Goal: Communication & Community: Answer question/provide support

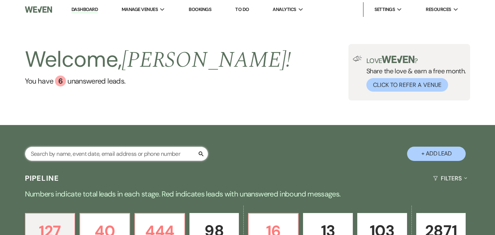
click at [120, 153] on input "text" at bounding box center [116, 153] width 183 height 14
paste input "Ava Kaughen"
type input "Ava Kaughen"
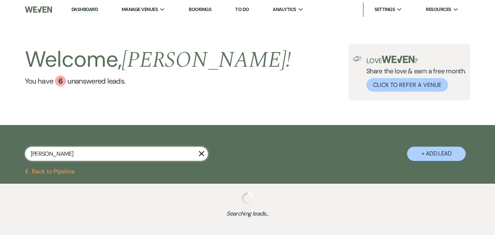
select select "8"
select select "5"
select select "8"
select select "1"
select select "2"
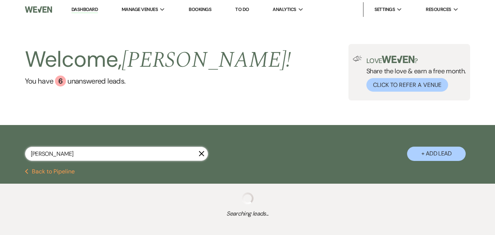
select select "8"
select select "5"
select select "8"
select select "5"
select select "8"
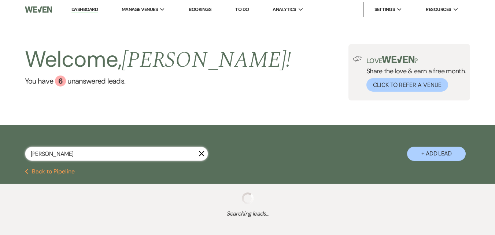
select select "5"
select select "4"
select select "8"
select select "5"
select select "8"
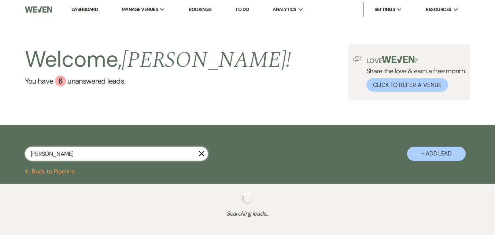
select select "4"
select select "8"
select select "4"
select select "8"
select select "5"
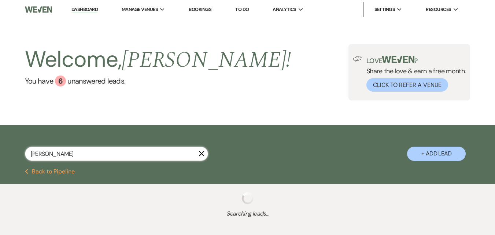
select select "8"
select select "6"
select select "8"
select select "5"
select select "8"
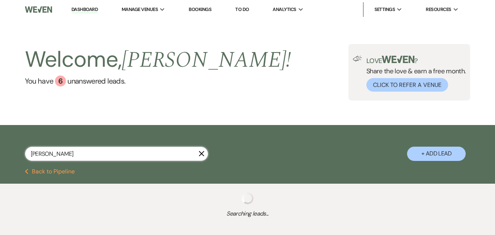
select select "5"
select select "8"
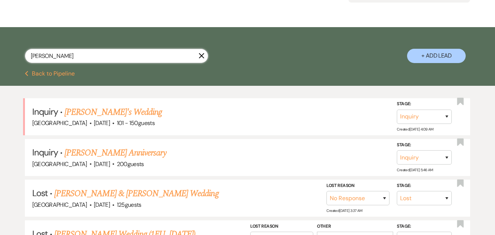
scroll to position [146, 0]
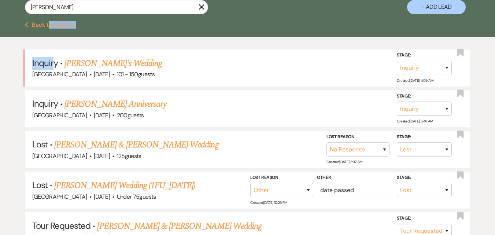
drag, startPoint x: 51, startPoint y: 36, endPoint x: 54, endPoint y: 40, distance: 4.4
drag, startPoint x: 88, startPoint y: 5, endPoint x: 0, endPoint y: 29, distance: 90.6
paste input "Erin Usher"
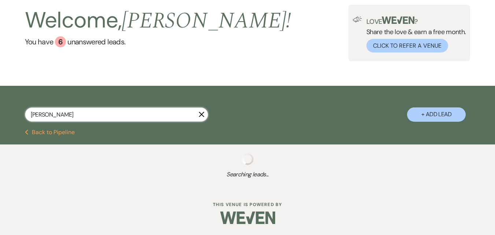
type input "Erin Usher"
select select "8"
select select "5"
select select "8"
select select "5"
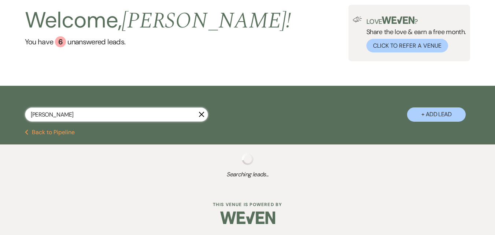
select select "8"
select select "5"
select select "8"
select select "5"
select select "2"
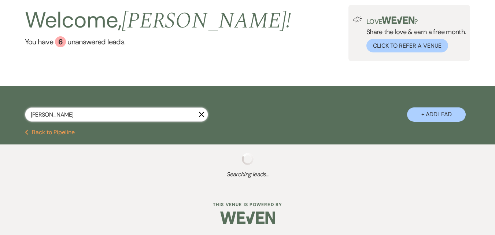
select select "2"
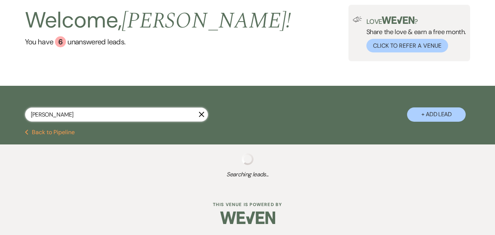
select select "8"
select select "4"
select select "8"
select select "5"
select select "8"
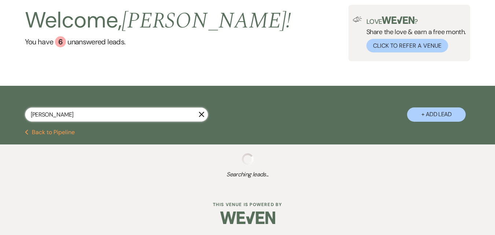
select select "5"
select select "8"
select select "5"
select select "8"
select select "5"
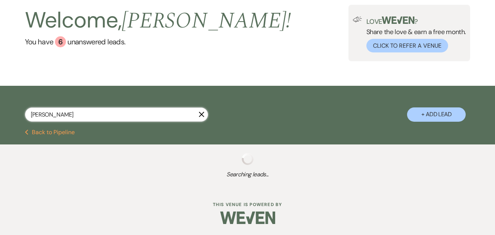
select select "8"
select select "5"
select select "8"
select select "5"
select select "8"
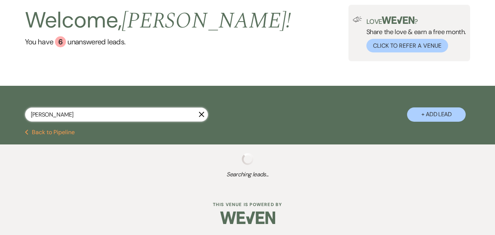
select select "5"
select select "4"
select select "8"
select select "1"
select select "8"
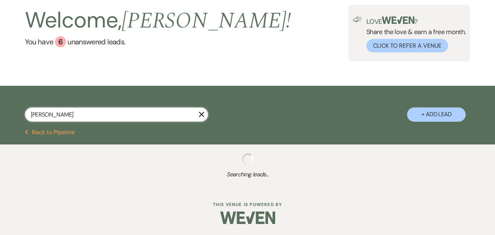
select select "5"
select select "8"
select select "5"
select select "8"
select select "5"
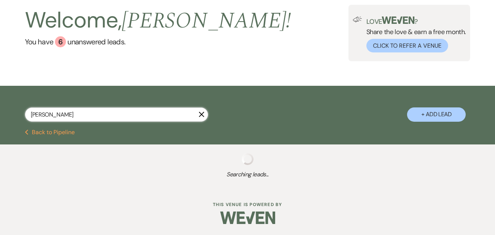
select select "8"
select select "1"
select select "8"
select select "5"
select select "8"
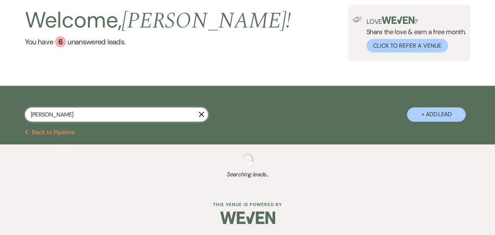
select select "5"
select select "8"
select select "5"
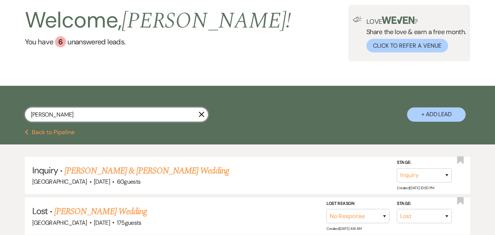
scroll to position [146, 0]
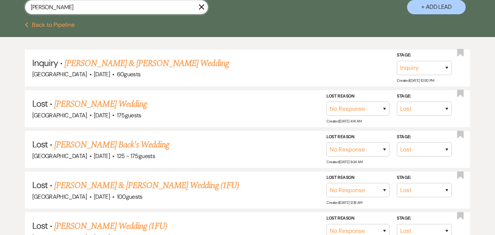
drag, startPoint x: 150, startPoint y: 10, endPoint x: 0, endPoint y: 26, distance: 151.1
paste input "kwamebrown20@gmail.com"
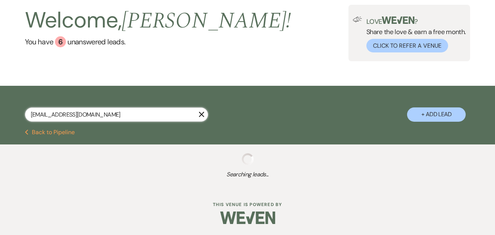
scroll to position [58, 0]
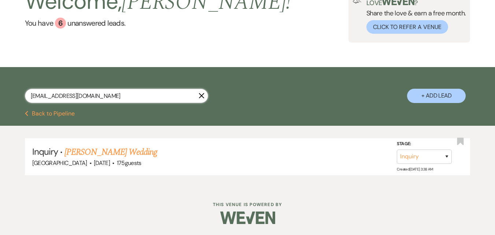
drag, startPoint x: 120, startPoint y: 100, endPoint x: 0, endPoint y: 82, distance: 121.0
click at [0, 82] on div "kwamebrown20@gmail.com X + Add Lead" at bounding box center [247, 90] width 495 height 38
paste input "r_nava20@outlook"
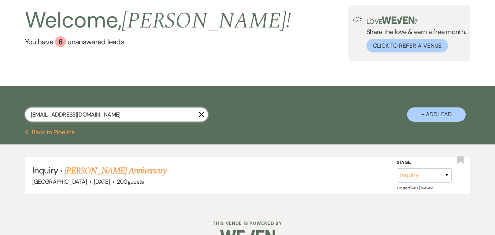
scroll to position [58, 0]
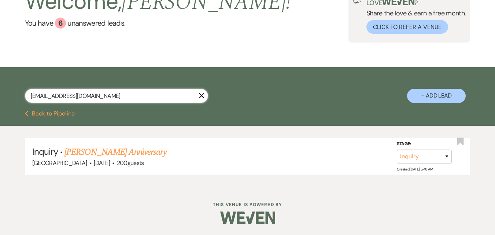
drag, startPoint x: 99, startPoint y: 94, endPoint x: 0, endPoint y: 103, distance: 99.6
click at [0, 103] on div "r_nava20@outlook.com X + Add Lead" at bounding box center [247, 90] width 495 height 38
paste input "dominiquedenis@ymail"
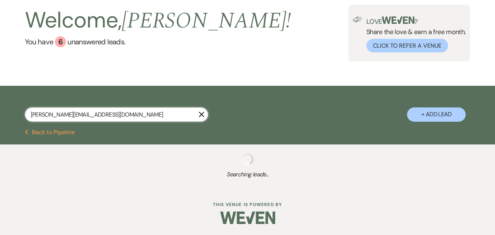
type input "[PERSON_NAME][EMAIL_ADDRESS][DOMAIN_NAME]"
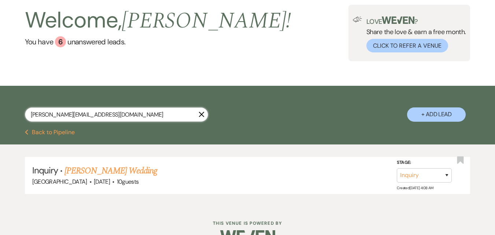
scroll to position [58, 0]
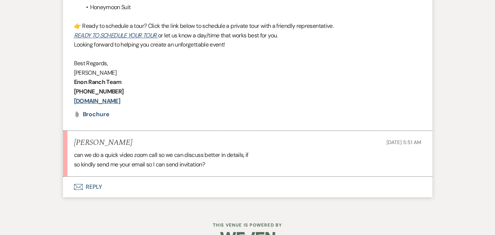
scroll to position [910, 0]
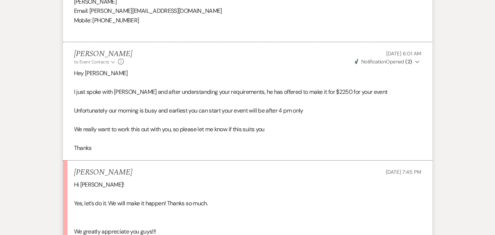
scroll to position [2783, 0]
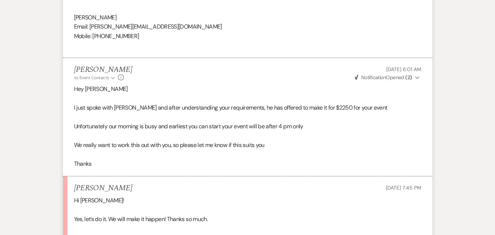
drag, startPoint x: 110, startPoint y: 92, endPoint x: 110, endPoint y: 84, distance: 8.1
click at [110, 86] on p "Hey Jackie" at bounding box center [247, 89] width 347 height 10
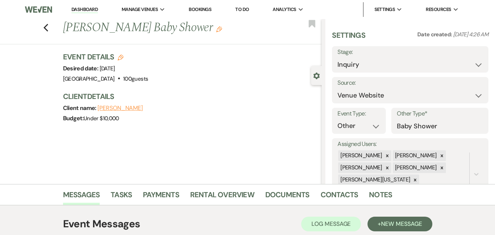
scroll to position [2971, 0]
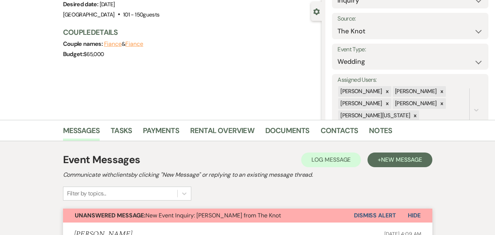
scroll to position [73, 0]
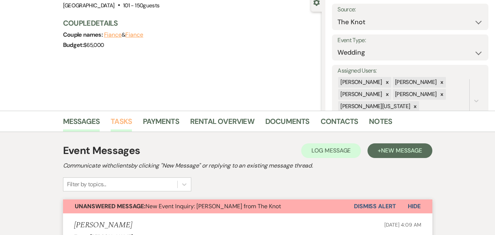
click at [129, 120] on link "Tasks" at bounding box center [121, 123] width 21 height 16
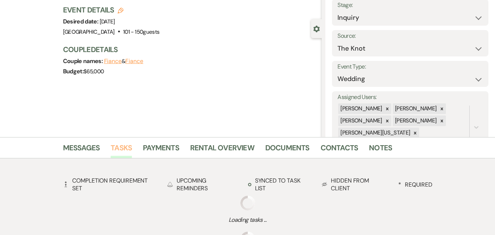
scroll to position [73, 0]
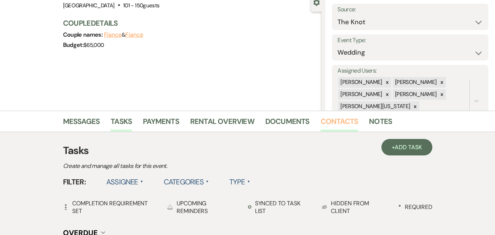
click at [335, 121] on link "Contacts" at bounding box center [339, 123] width 38 height 16
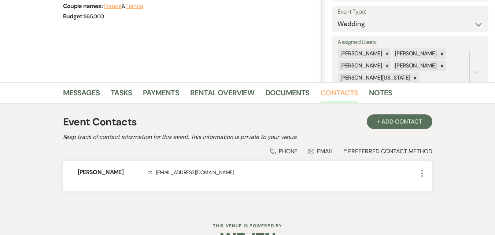
scroll to position [123, 0]
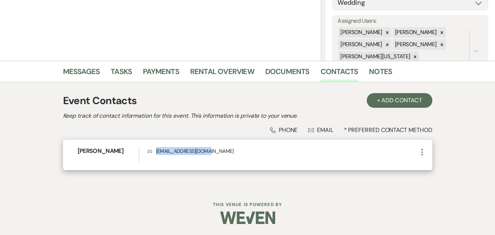
drag, startPoint x: 214, startPoint y: 152, endPoint x: 149, endPoint y: 162, distance: 65.6
click at [149, 162] on div "Envelope avakaughen@gmail.com" at bounding box center [283, 155] width 270 height 16
copy p "avakaughen@gmail.com"
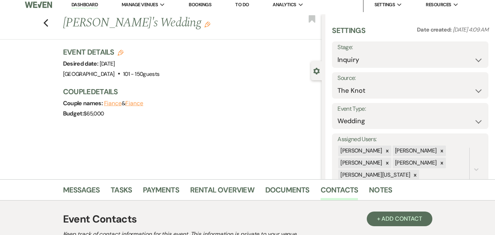
scroll to position [0, 0]
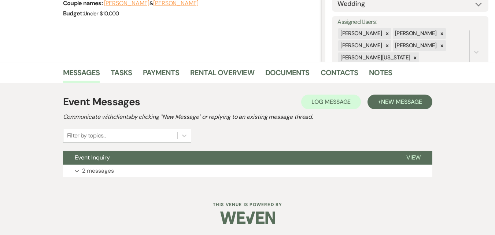
click at [344, 64] on div "Messages Tasks Payments Rental Overview Documents Contacts Notes" at bounding box center [247, 72] width 495 height 21
click at [344, 72] on link "Contacts" at bounding box center [339, 75] width 38 height 16
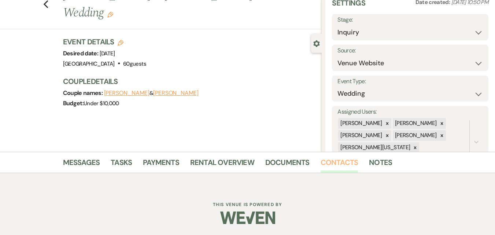
scroll to position [122, 0]
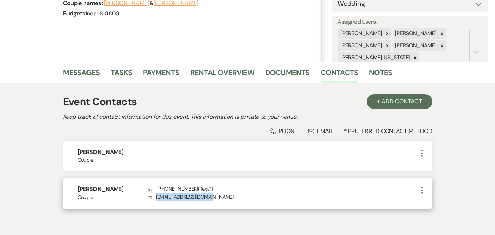
drag, startPoint x: 223, startPoint y: 196, endPoint x: 151, endPoint y: 196, distance: 72.9
click at [151, 196] on p "Envelope erinkayee11@gmail.com" at bounding box center [283, 197] width 270 height 8
copy p "erinkayee11@gmail.com"
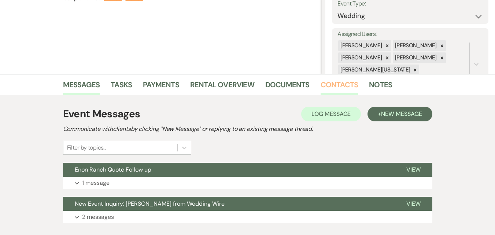
click at [324, 84] on link "Contacts" at bounding box center [339, 87] width 38 height 16
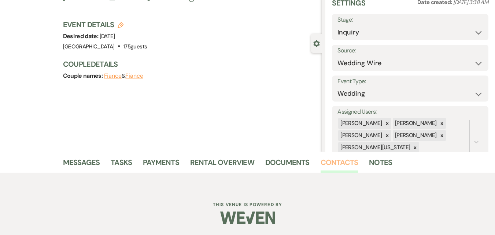
scroll to position [110, 0]
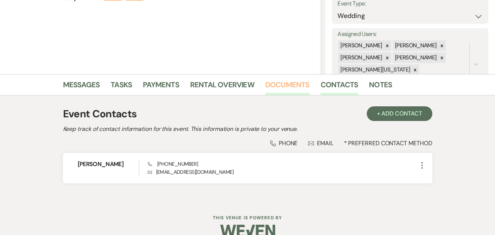
click at [293, 83] on link "Documents" at bounding box center [287, 87] width 44 height 16
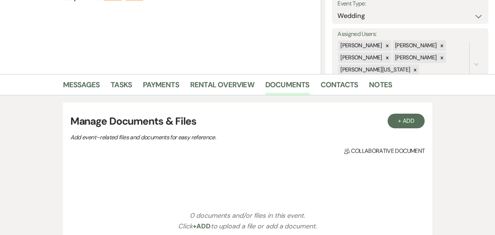
click at [309, 83] on li "Documents" at bounding box center [292, 86] width 55 height 18
click at [98, 82] on link "Messages" at bounding box center [81, 87] width 37 height 16
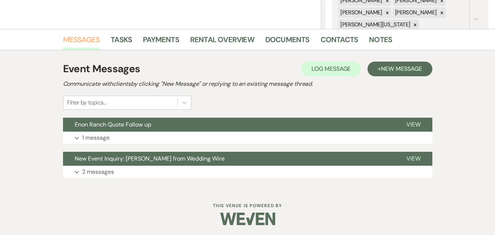
scroll to position [156, 0]
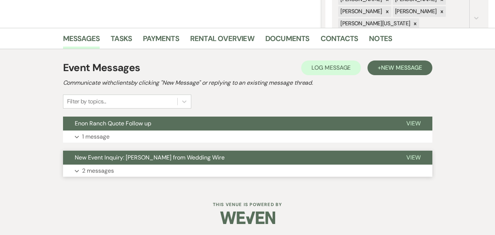
click at [168, 171] on button "Expand 2 messages" at bounding box center [247, 170] width 369 height 12
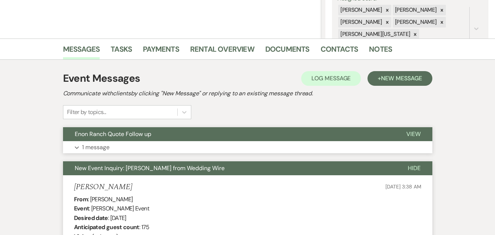
scroll to position [119, 0]
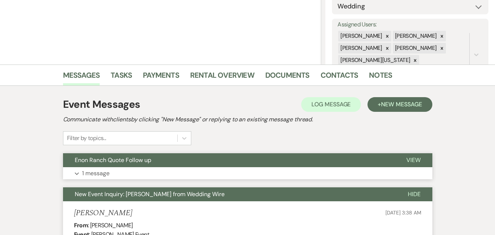
click at [164, 166] on button "Enon Ranch Quote Follow up" at bounding box center [228, 160] width 331 height 14
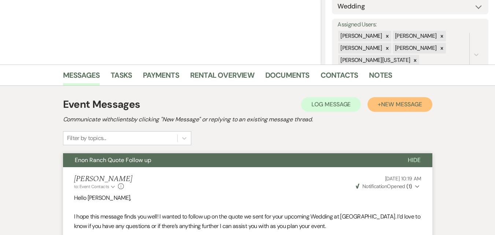
click at [400, 99] on button "+ New Message" at bounding box center [399, 104] width 64 height 15
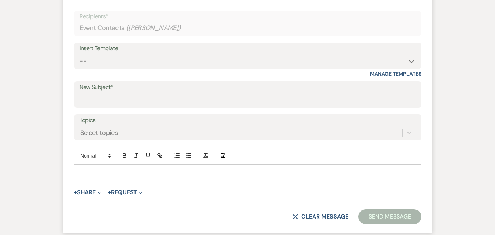
scroll to position [303, 0]
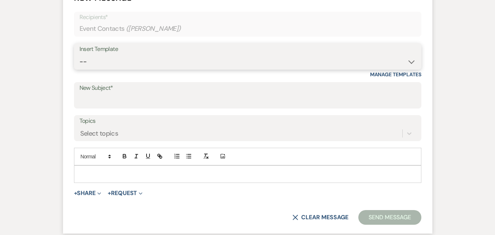
click at [226, 69] on select "-- Inquiry Follow Up Email #2 Contract Sending Template Payment Template Rental…" at bounding box center [247, 62] width 336 height 14
select select "1402"
click at [79, 55] on select "-- Inquiry Follow Up Email #2 Contract Sending Template Payment Template Rental…" at bounding box center [247, 62] width 336 height 14
type input "Ready to Schedule a Tour?"
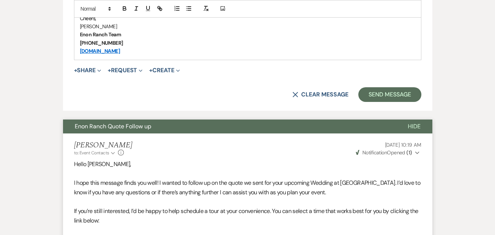
scroll to position [559, 0]
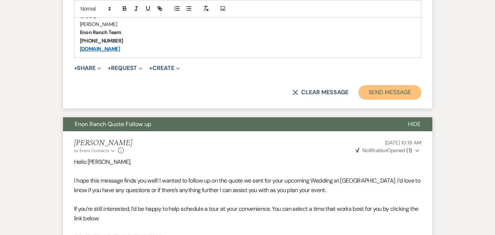
click at [360, 96] on button "Send Message" at bounding box center [389, 92] width 63 height 15
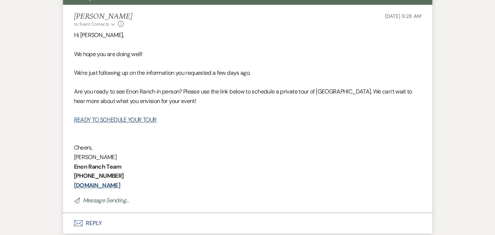
scroll to position [250, 0]
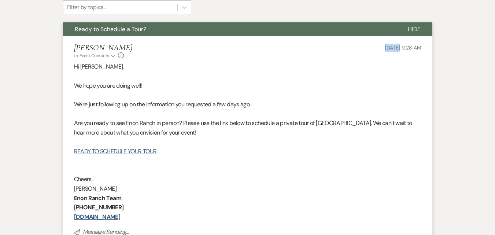
drag, startPoint x: 366, startPoint y: 44, endPoint x: 385, endPoint y: 50, distance: 19.6
click at [385, 50] on div "Irene Ogang to: Event Contacts Expand Info Oct 12, 2025, 9:28 AM" at bounding box center [247, 52] width 347 height 16
copy span "[DATE]"
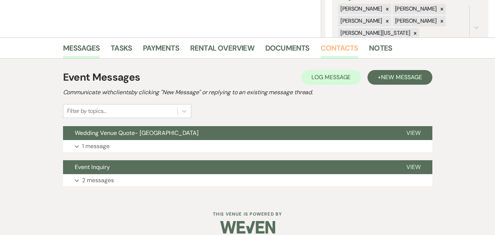
click at [329, 48] on link "Contacts" at bounding box center [339, 50] width 38 height 16
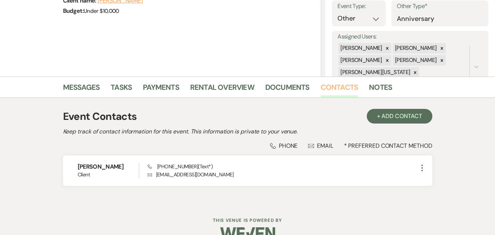
scroll to position [123, 0]
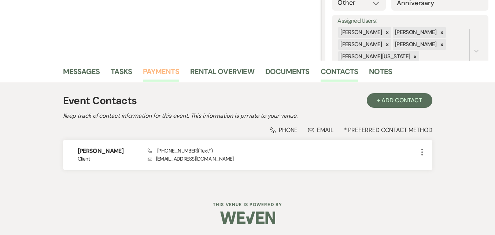
click at [178, 75] on link "Payments" at bounding box center [161, 74] width 36 height 16
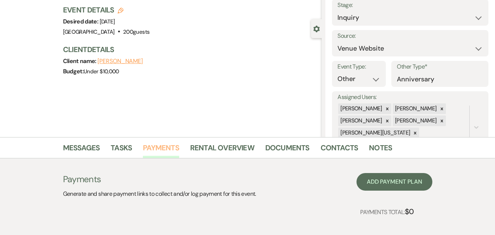
scroll to position [84, 0]
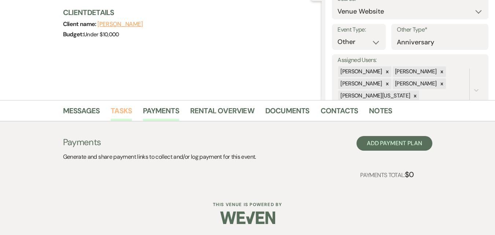
click at [120, 112] on link "Tasks" at bounding box center [121, 113] width 21 height 16
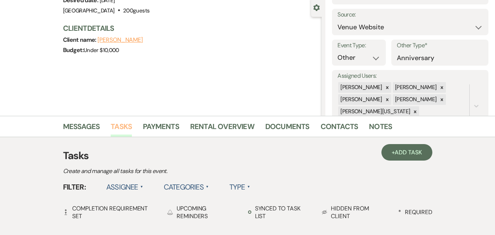
scroll to position [66, 0]
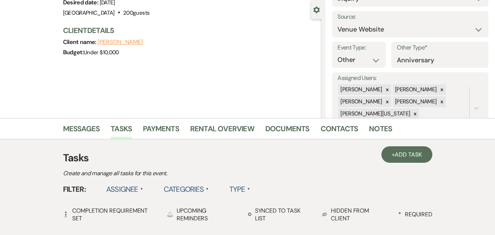
click at [102, 127] on li "Messages" at bounding box center [87, 130] width 48 height 18
click at [75, 130] on link "Messages" at bounding box center [81, 131] width 37 height 16
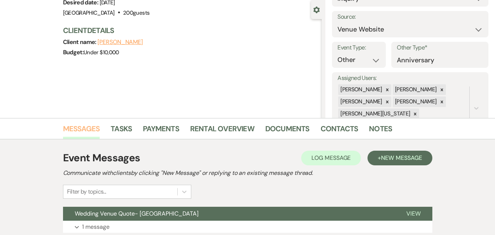
scroll to position [156, 0]
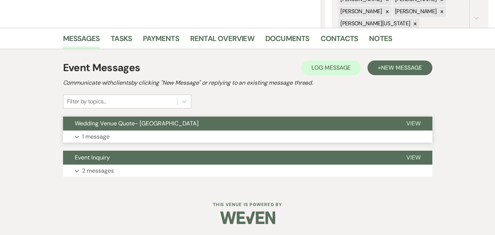
click at [135, 130] on button "Expand 1 message" at bounding box center [247, 136] width 369 height 12
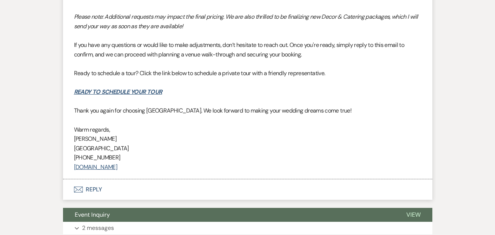
scroll to position [939, 0]
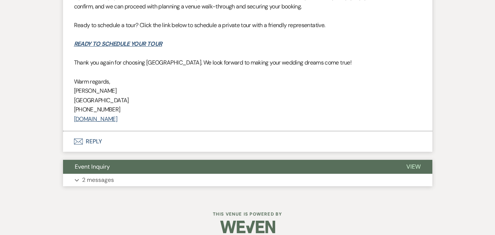
click at [131, 161] on button "Event Inquiry" at bounding box center [228, 167] width 331 height 14
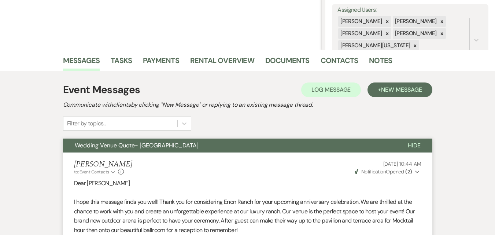
scroll to position [133, 0]
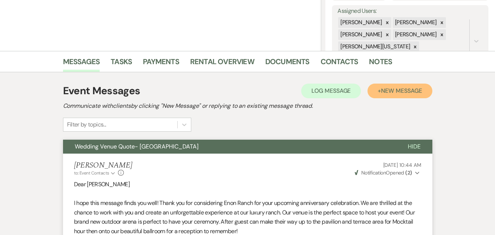
click at [395, 91] on span "New Message" at bounding box center [401, 91] width 41 height 8
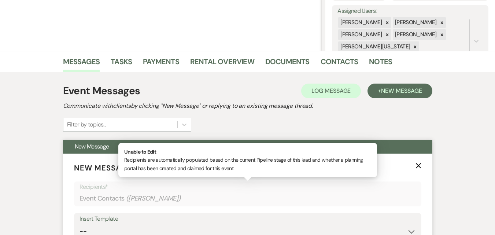
click at [150, 191] on p "Recipients*" at bounding box center [247, 187] width 336 height 10
click at [378, 193] on div "Event Contacts ( Ruby Navarro )" at bounding box center [247, 198] width 336 height 14
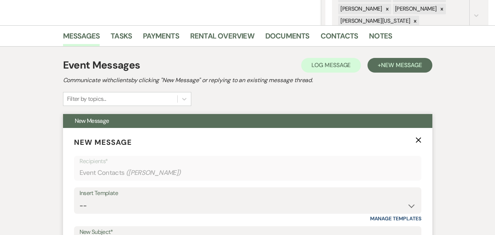
scroll to position [170, 0]
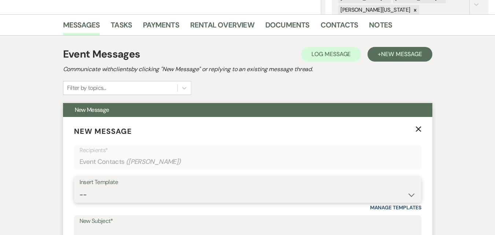
click at [343, 190] on select "-- Inquiry Follow Up Email #2 Contract Sending Template Payment Template Rental…" at bounding box center [247, 195] width 336 height 14
select select "4603"
click at [79, 188] on select "-- Inquiry Follow Up Email #2 Contract Sending Template Payment Template Rental…" at bounding box center [247, 195] width 336 height 14
type input "Checking In – Any Assistance Needed for Your Event?"
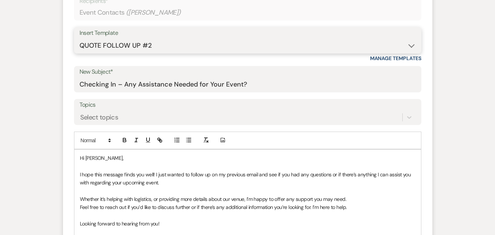
scroll to position [243, 0]
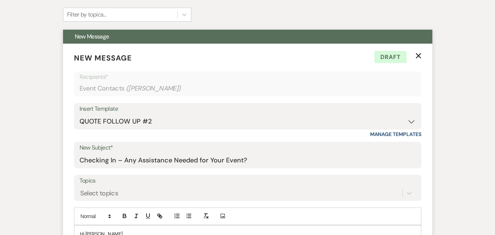
click at [275, 102] on form "New Message X Draft Recipients* Event Contacts ( Ruby Navarro ) Insert Template…" at bounding box center [247, 234] width 369 height 381
click at [272, 114] on div "Insert Template" at bounding box center [247, 109] width 336 height 11
click at [406, 121] on select "-- Inquiry Follow Up Email #2 Contract Sending Template Payment Template Rental…" at bounding box center [247, 121] width 336 height 14
select select "1402"
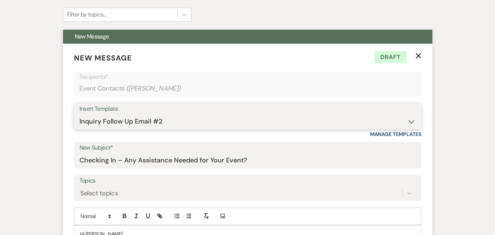
click at [79, 114] on select "-- Inquiry Follow Up Email #2 Contract Sending Template Payment Template Rental…" at bounding box center [247, 121] width 336 height 14
type input "Ready to Schedule a Tour?"
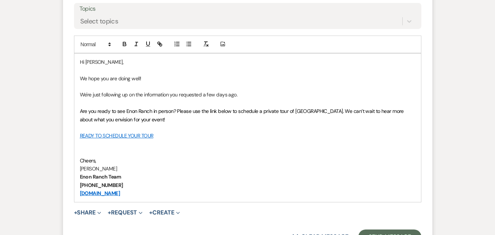
scroll to position [426, 0]
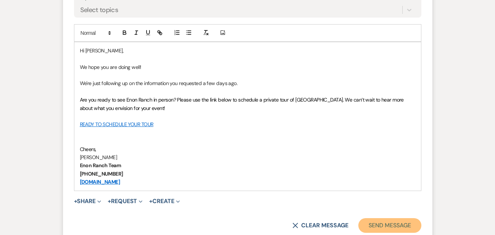
click at [380, 222] on button "Send Message" at bounding box center [389, 225] width 63 height 15
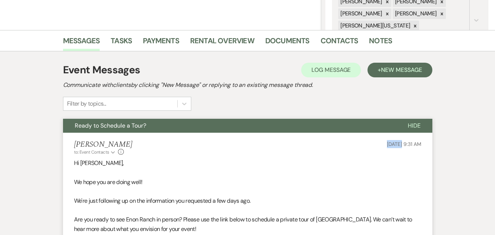
drag, startPoint x: 362, startPoint y: 132, endPoint x: 385, endPoint y: 146, distance: 27.3
click at [385, 146] on li "Irene Ogang to: Event Contacts Expand Info Oct 12, 2025, 9:31 AM Hi Ruby, We ho…" at bounding box center [247, 229] width 369 height 193
copy span "Oct 12"
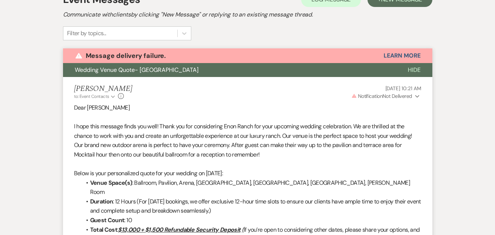
scroll to position [204, 0]
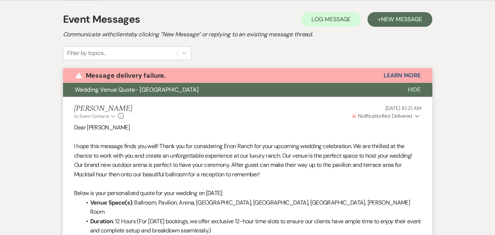
click at [375, 117] on span "Notification" at bounding box center [370, 115] width 25 height 7
click at [394, 131] on p "Warning Invalid Email" at bounding box center [398, 130] width 34 height 8
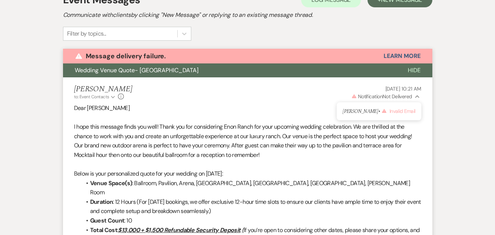
scroll to position [151, 0]
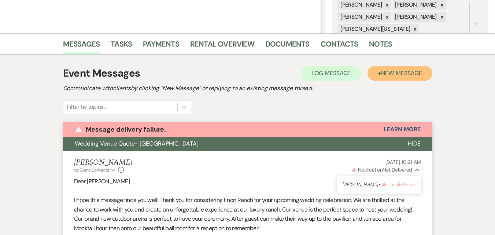
click at [400, 78] on button "+ New Message" at bounding box center [399, 73] width 64 height 15
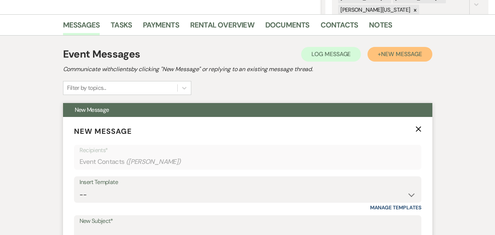
scroll to position [187, 0]
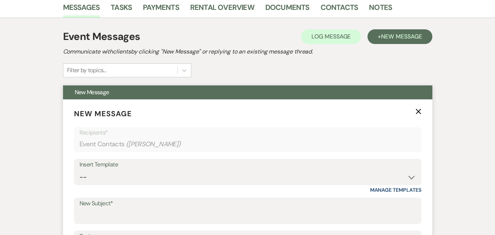
click at [236, 168] on div "Insert Template" at bounding box center [247, 164] width 336 height 11
click at [268, 175] on select "-- Inquiry Follow Up Email #2 Contract Sending Template Payment Template Rental…" at bounding box center [247, 177] width 336 height 14
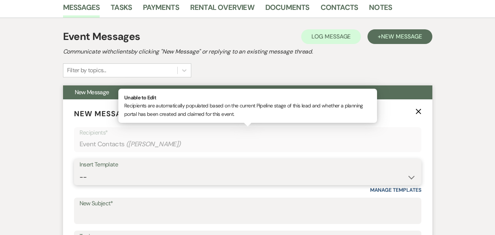
select select "1402"
click at [79, 170] on select "-- Inquiry Follow Up Email #2 Contract Sending Template Payment Template Rental…" at bounding box center [247, 177] width 336 height 14
type input "Ready to Schedule a Tour?"
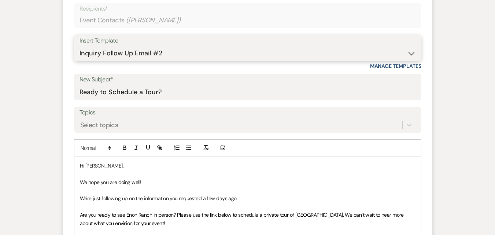
scroll to position [298, 0]
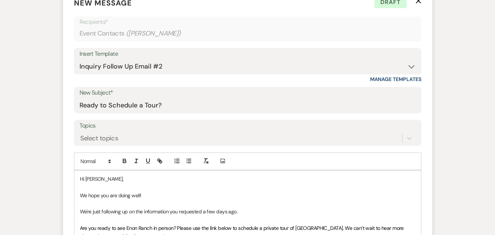
click at [320, 56] on div "Insert Template" at bounding box center [247, 54] width 336 height 11
click at [313, 68] on select "-- Inquiry Follow Up Email #2 Contract Sending Template Payment Template Rental…" at bounding box center [247, 66] width 336 height 14
select select "1711"
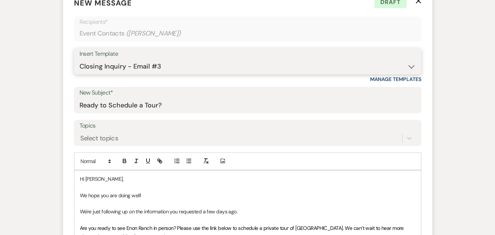
click at [79, 59] on select "-- Inquiry Follow Up Email #2 Contract Sending Template Payment Template Rental…" at bounding box center [247, 66] width 336 height 14
type input "Enon Ranch Inquiry Follow-Up"
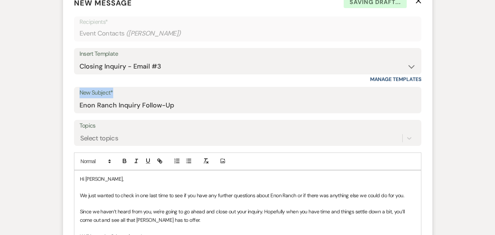
click at [286, 98] on div "New Subject* Enon Ranch Inquiry Follow-Up" at bounding box center [247, 100] width 347 height 26
click at [290, 73] on select "-- Inquiry Follow Up Email #2 Contract Sending Template Payment Template Rental…" at bounding box center [247, 66] width 336 height 14
select select "2137"
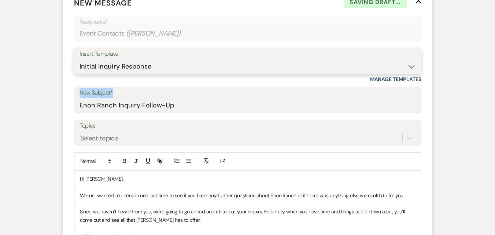
click at [79, 59] on select "-- Inquiry Follow Up Email #2 Contract Sending Template Payment Template Rental…" at bounding box center [247, 66] width 336 height 14
type input "Thank You For Your Inquiry!"
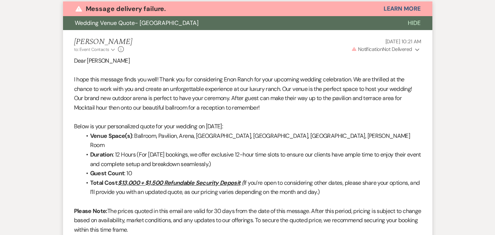
scroll to position [701, 0]
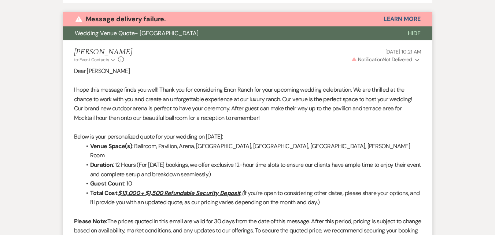
drag, startPoint x: 73, startPoint y: 67, endPoint x: 229, endPoint y: 160, distance: 182.0
click at [247, 138] on p "Below is your personalized quote for your wedding on 10/18/2025:" at bounding box center [247, 137] width 347 height 10
click at [243, 59] on div "Marissa Alferez to: Event Contacts Expand Info Oct 09, 2025, 10:21 AM Warning N…" at bounding box center [247, 56] width 347 height 16
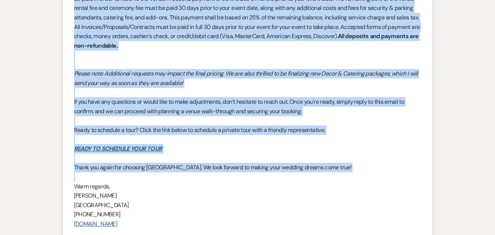
scroll to position [1323, 0]
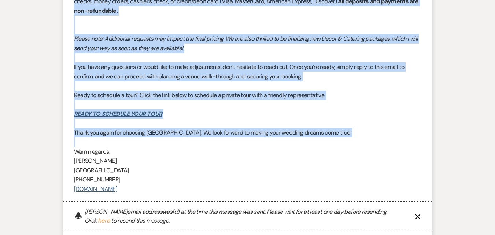
drag, startPoint x: 74, startPoint y: 70, endPoint x: 285, endPoint y: 182, distance: 239.0
copy div "Dear Sadiya I hope this message finds you well! Thank you for considering Enon …"
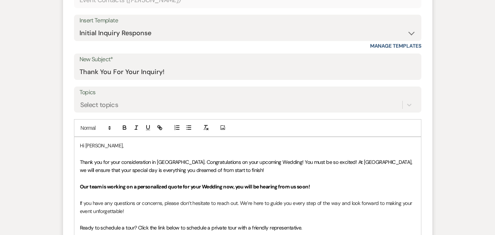
scroll to position [334, 0]
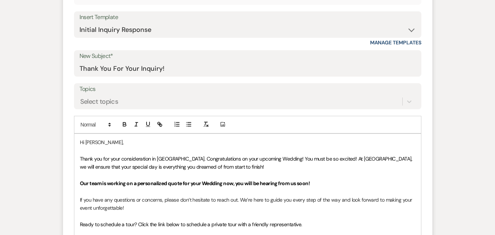
click at [325, 44] on div "Insert Template -- Inquiry Follow Up Email #2 Contract Sending Template Payment…" at bounding box center [247, 28] width 347 height 34
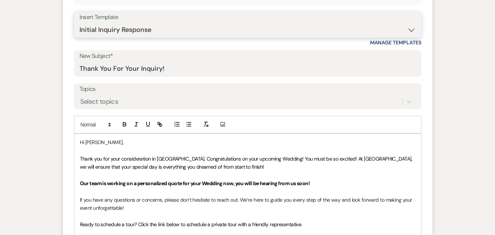
click at [331, 30] on select "-- Inquiry Follow Up Email #2 Contract Sending Template Payment Template Rental…" at bounding box center [247, 30] width 336 height 14
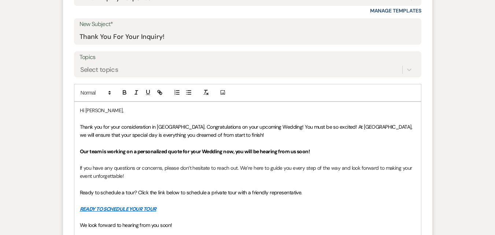
scroll to position [261, 0]
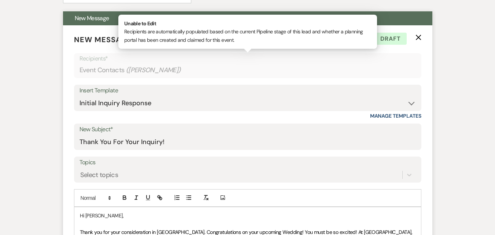
click at [305, 77] on div "Event Contacts ( Sadiya Denis )" at bounding box center [247, 70] width 336 height 14
click at [312, 99] on select "-- Inquiry Follow Up Email #2 Contract Sending Template Payment Template Rental…" at bounding box center [247, 103] width 336 height 14
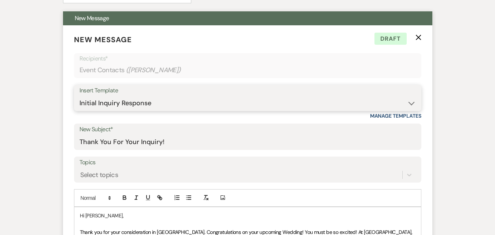
select select "4375"
click at [79, 96] on select "-- Inquiry Follow Up Email #2 Contract Sending Template Payment Template Rental…" at bounding box center [247, 103] width 336 height 14
type input "Wedding Venue Quote- [GEOGRAPHIC_DATA]"
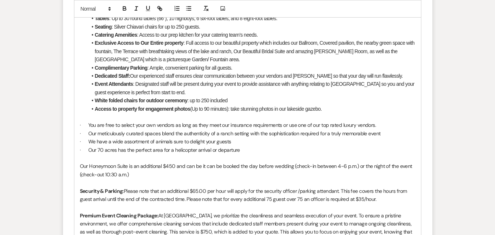
scroll to position [627, 0]
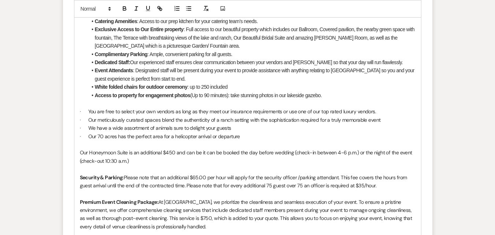
click at [327, 109] on p "· You are free to select your own vendors as long as they meet our insurance re…" at bounding box center [247, 111] width 335 height 8
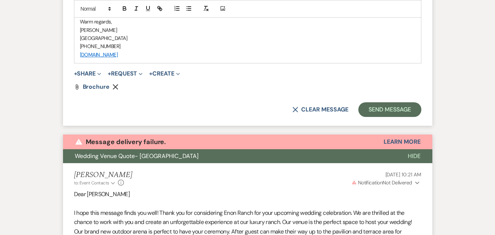
scroll to position [1030, 0]
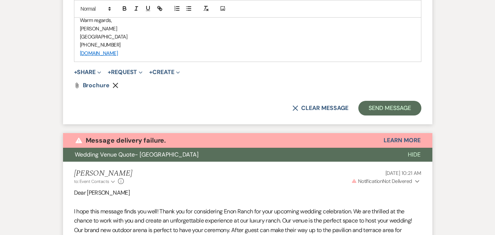
drag, startPoint x: 79, startPoint y: 68, endPoint x: 286, endPoint y: 52, distance: 208.3
click at [159, 29] on p "[PERSON_NAME]" at bounding box center [247, 29] width 335 height 8
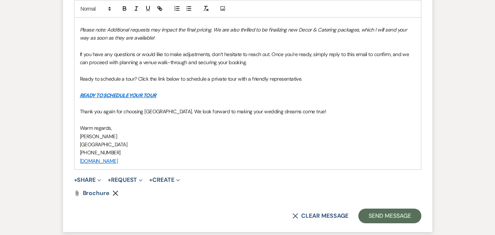
scroll to position [920, 0]
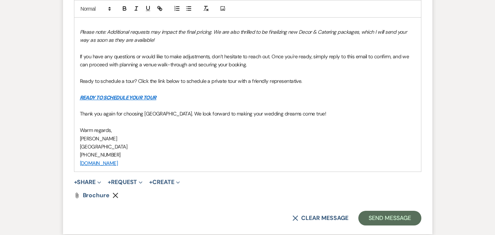
click at [324, 81] on p "Ready to schedule a tour? Click the link below to schedule a private tour with …" at bounding box center [247, 81] width 335 height 8
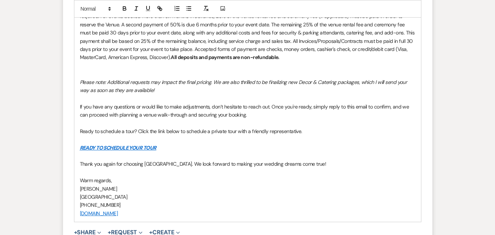
scroll to position [957, 0]
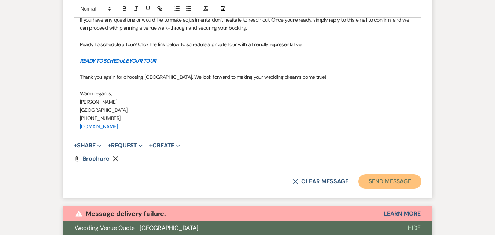
click at [396, 183] on button "Send Message" at bounding box center [389, 181] width 63 height 15
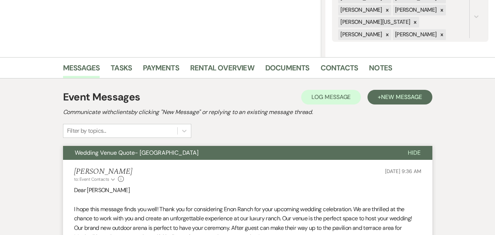
scroll to position [136, 0]
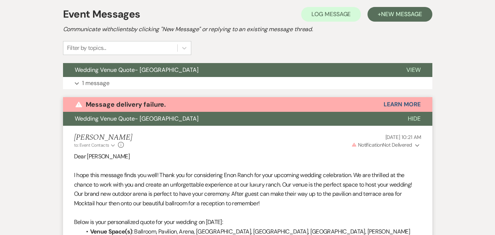
scroll to position [202, 0]
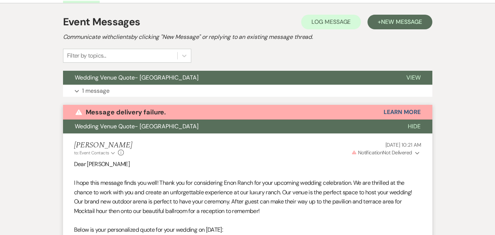
click at [251, 109] on div "Warning Message delivery failure. Learn More" at bounding box center [247, 112] width 369 height 15
click at [413, 113] on button "Learn More" at bounding box center [401, 112] width 37 height 6
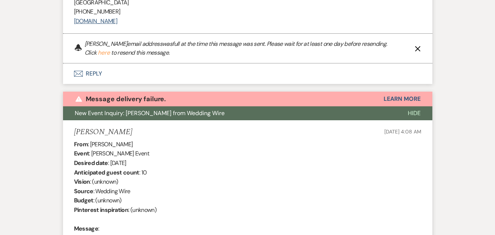
scroll to position [1081, 0]
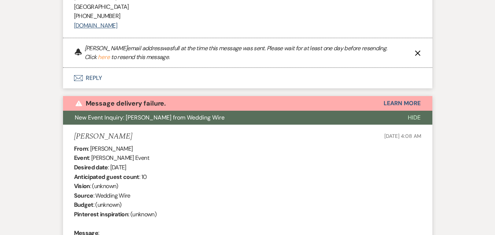
click at [415, 51] on use "button" at bounding box center [417, 53] width 5 height 5
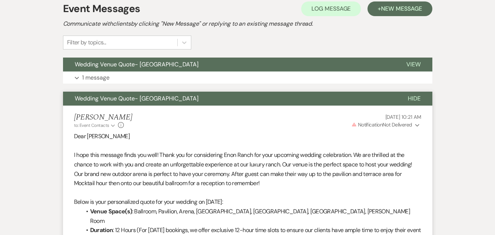
scroll to position [224, 0]
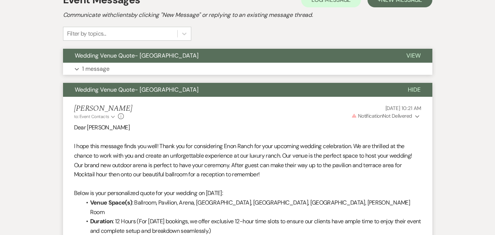
click at [288, 70] on button "Expand 1 message" at bounding box center [247, 69] width 369 height 12
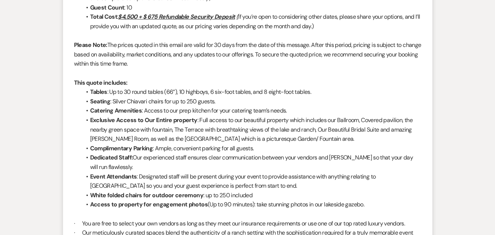
scroll to position [2332, 0]
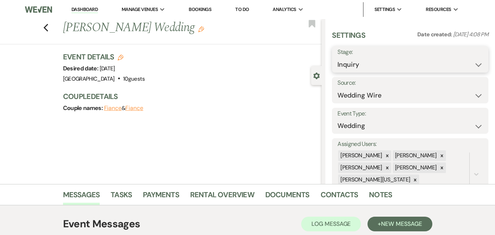
click at [456, 62] on select "Inquiry Follow Up Tour Requested Tour Confirmed Toured Proposal Sent Booked Lost" at bounding box center [409, 64] width 145 height 14
select select "8"
click at [337, 57] on select "Inquiry Follow Up Tour Requested Tour Confirmed Toured Proposal Sent Booked Lost" at bounding box center [409, 64] width 145 height 14
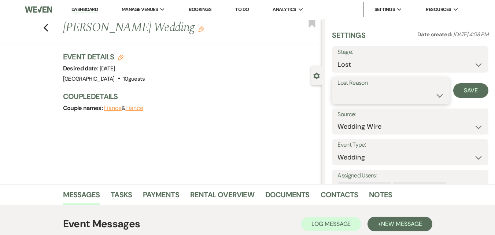
click at [436, 93] on select "Booked Elsewhere Budget Date Unavailable No Response Not a Good Match Capacity …" at bounding box center [390, 95] width 107 height 14
click at [337, 88] on select "Booked Elsewhere Budget Date Unavailable No Response Not a Good Match Capacity …" at bounding box center [390, 95] width 107 height 14
click at [417, 97] on input "Other" at bounding box center [432, 95] width 40 height 14
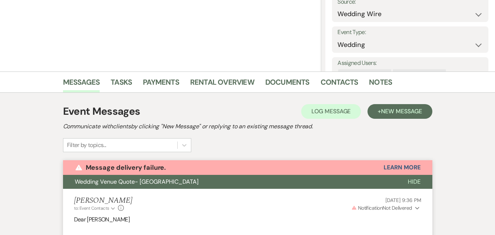
scroll to position [183, 0]
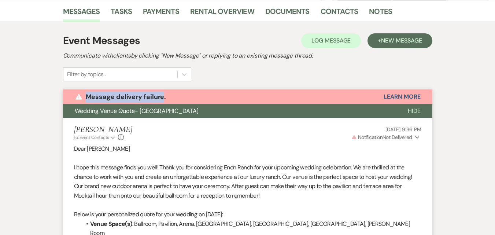
drag, startPoint x: 85, startPoint y: 94, endPoint x: 162, endPoint y: 100, distance: 77.8
click at [162, 100] on div "Warning Message delivery failure. Learn More" at bounding box center [247, 96] width 369 height 15
copy p "Message delivery failure"
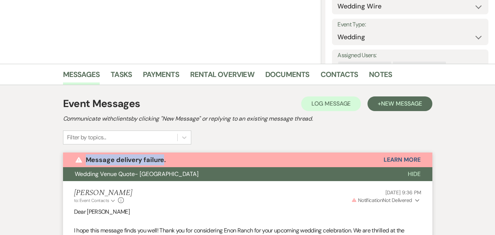
scroll to position [73, 0]
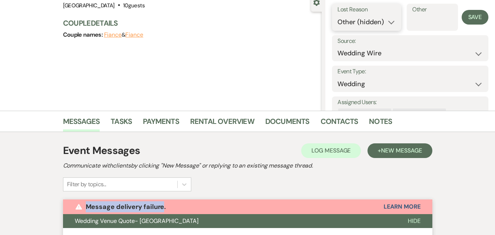
click at [372, 24] on select "Booked Elsewhere Budget Date Unavailable No Response Not a Good Match Capacity …" at bounding box center [366, 22] width 58 height 14
select select "1"
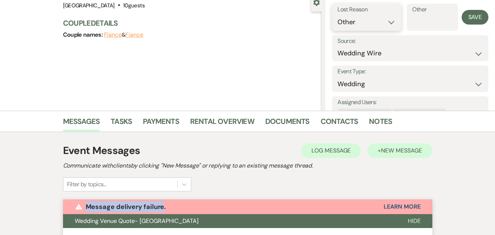
click at [337, 15] on select "Booked Elsewhere Budget Date Unavailable No Response Not a Good Match Capacity …" at bounding box center [366, 22] width 58 height 14
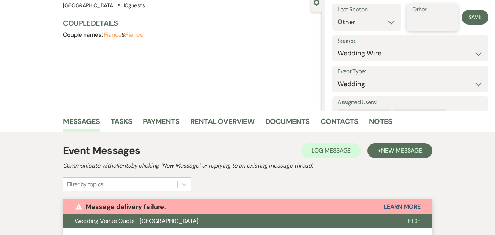
paste input "Message delivery failure"
click at [434, 22] on input "Message delivery failure" at bounding box center [432, 22] width 40 height 14
type input "Message delivery failure"
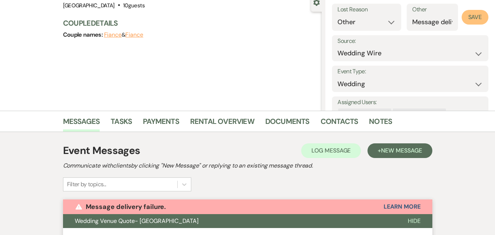
click at [461, 18] on button "Save" at bounding box center [474, 17] width 27 height 15
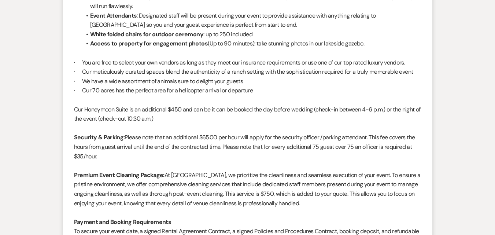
scroll to position [623, 0]
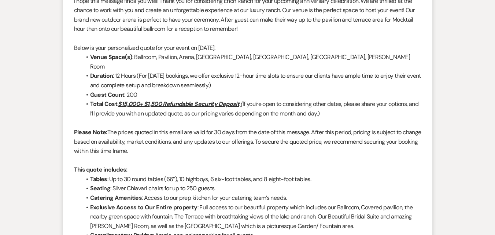
scroll to position [630, 0]
